Goal: Information Seeking & Learning: Find specific fact

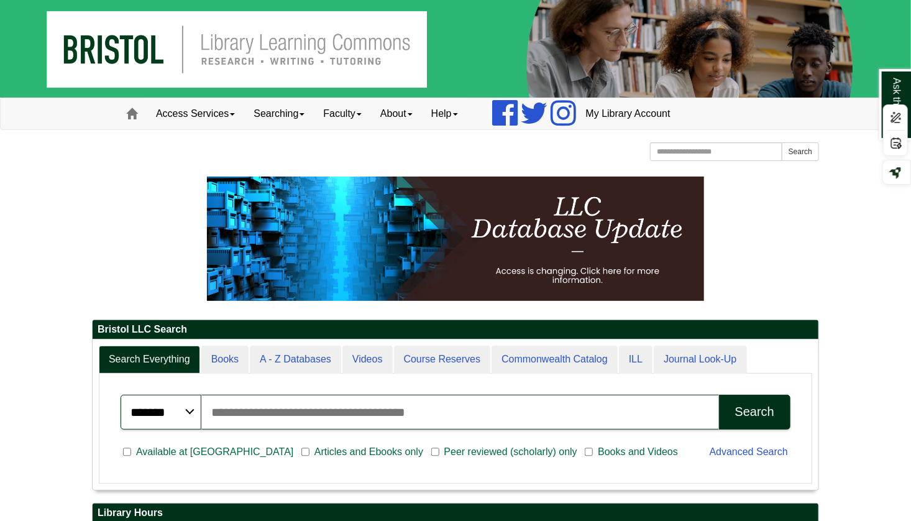
scroll to position [149, 726]
click at [235, 417] on input "Search articles, books, journals & more" at bounding box center [460, 412] width 518 height 35
paste input "**********"
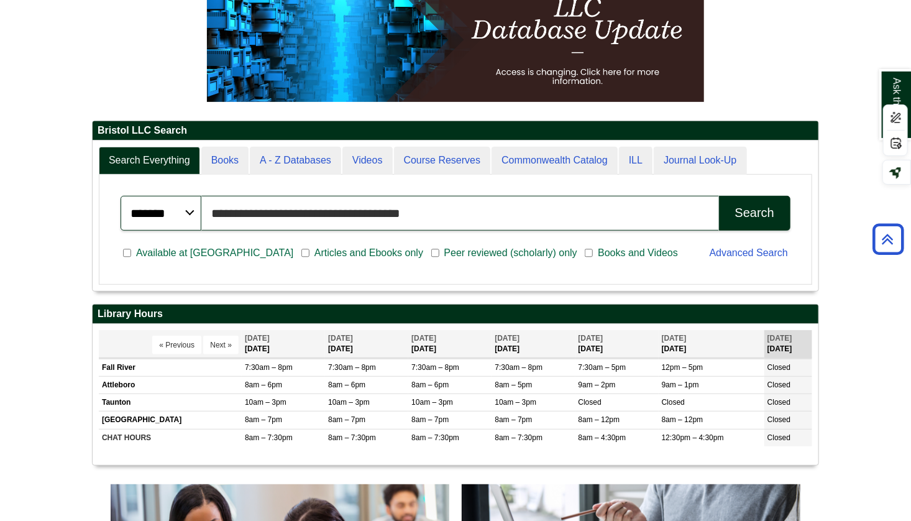
scroll to position [206, 0]
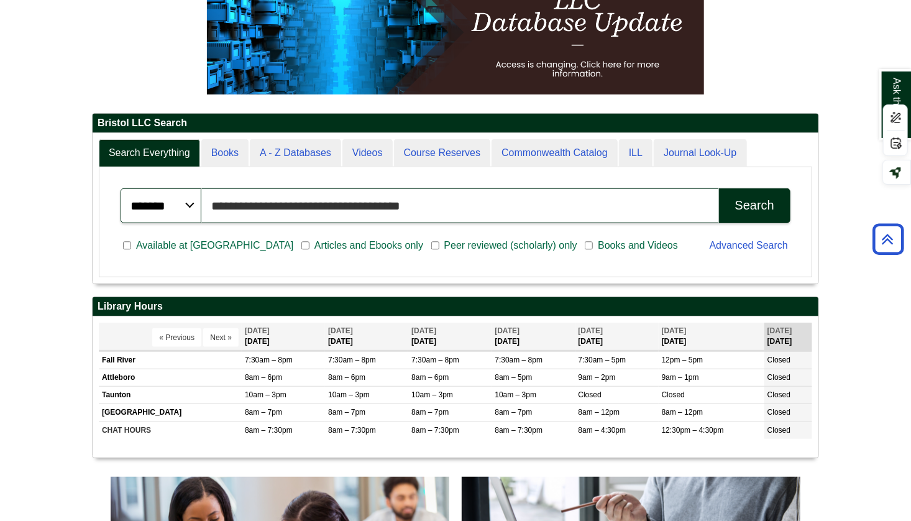
type input "**********"
click at [750, 202] on div "Search" at bounding box center [754, 205] width 39 height 14
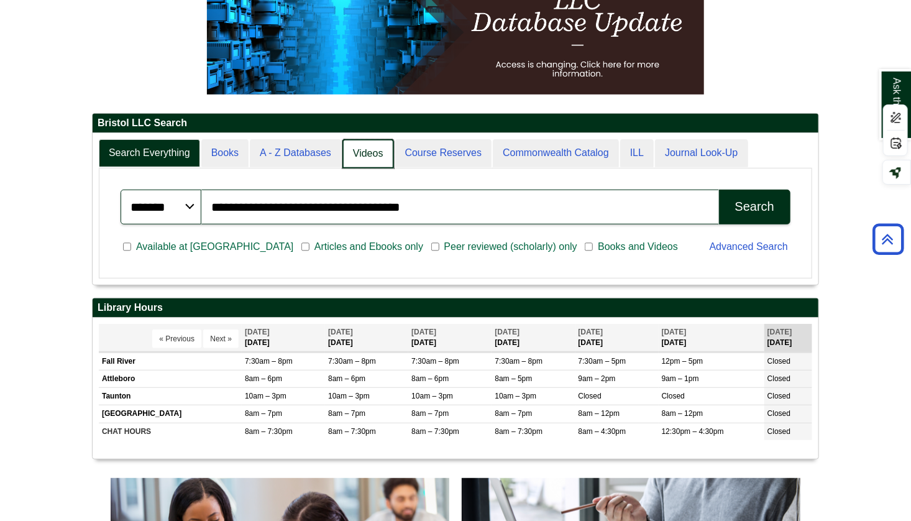
scroll to position [6, 6]
click at [311, 139] on link "A - Z Databases" at bounding box center [296, 153] width 93 height 29
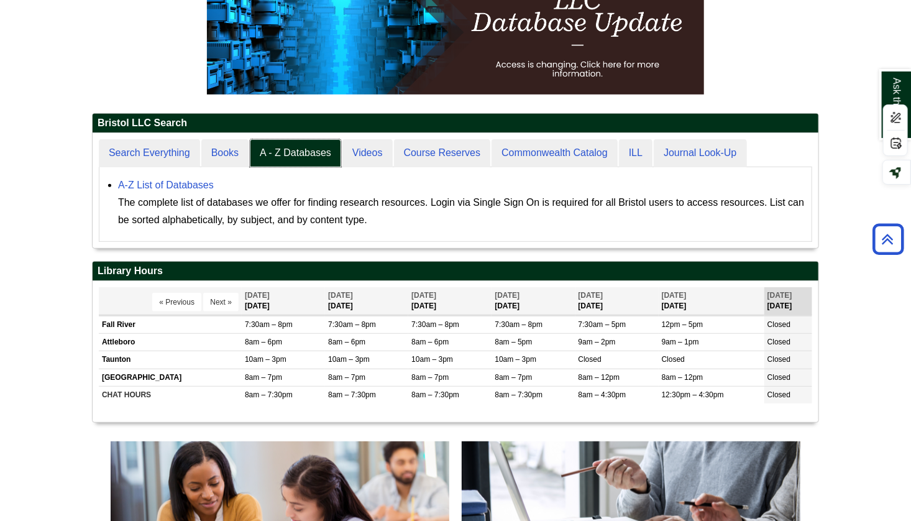
scroll to position [114, 726]
click at [182, 183] on link "A-Z List of Databases" at bounding box center [166, 185] width 96 height 11
click at [208, 180] on link "A-Z List of Databases" at bounding box center [166, 185] width 96 height 11
